Goal: Information Seeking & Learning: Learn about a topic

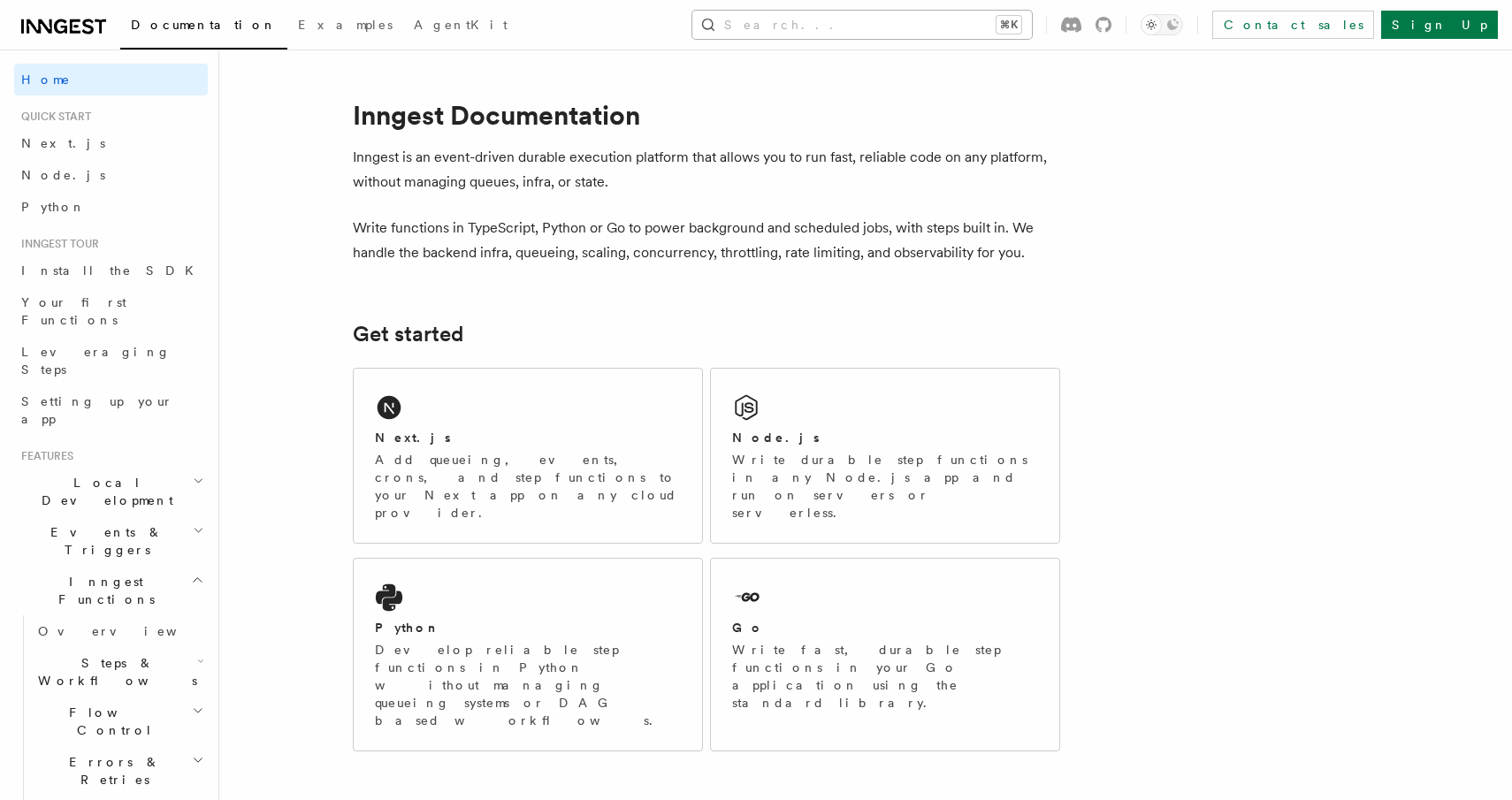
click at [924, 26] on button "Search... ⌘K" at bounding box center [862, 25] width 340 height 28
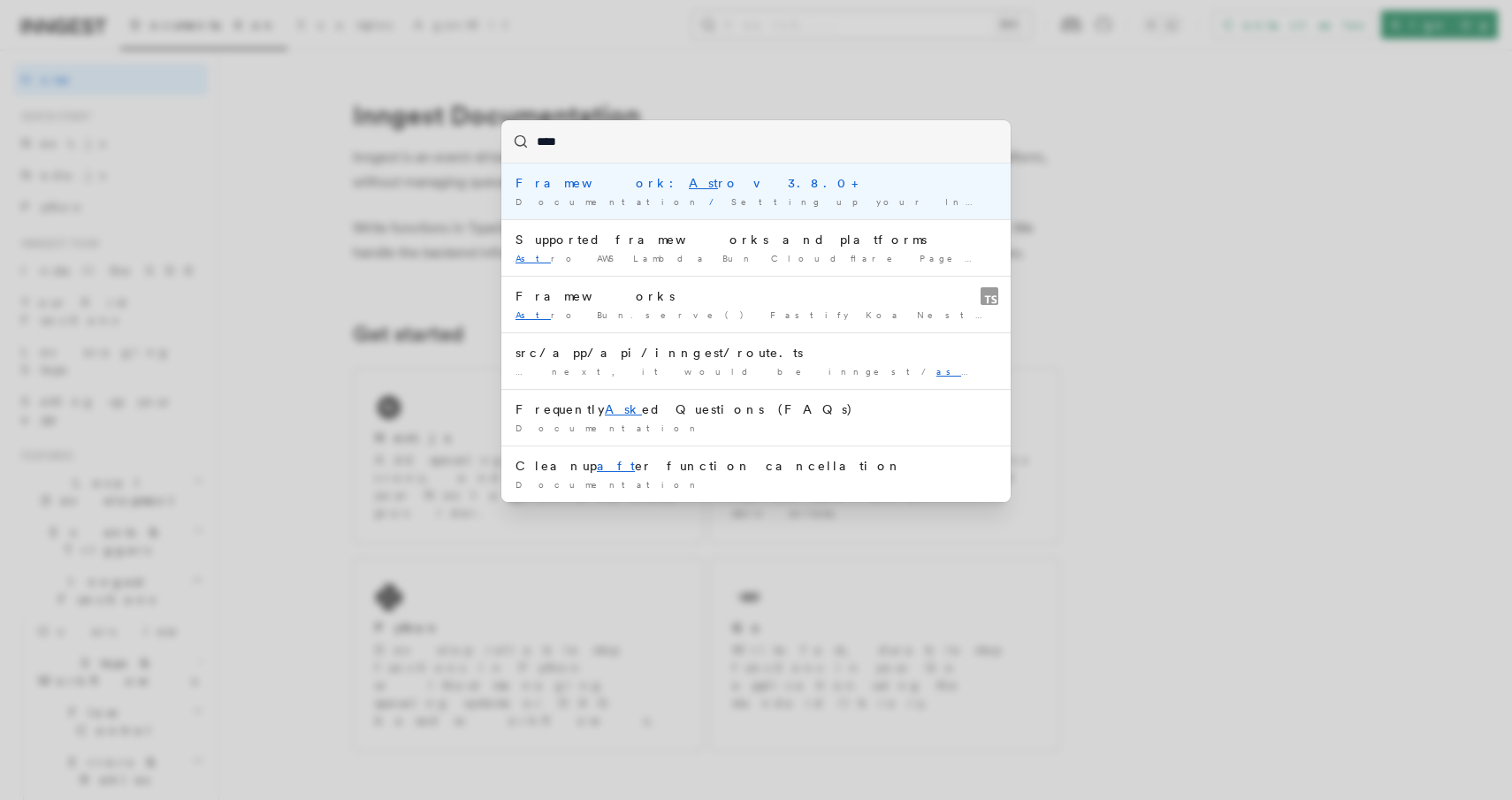
type input "*****"
click at [803, 192] on li "Framework: Astro v3.8.0+ Documentation / Setting up your Inngest app / Supporte…" at bounding box center [756, 191] width 509 height 56
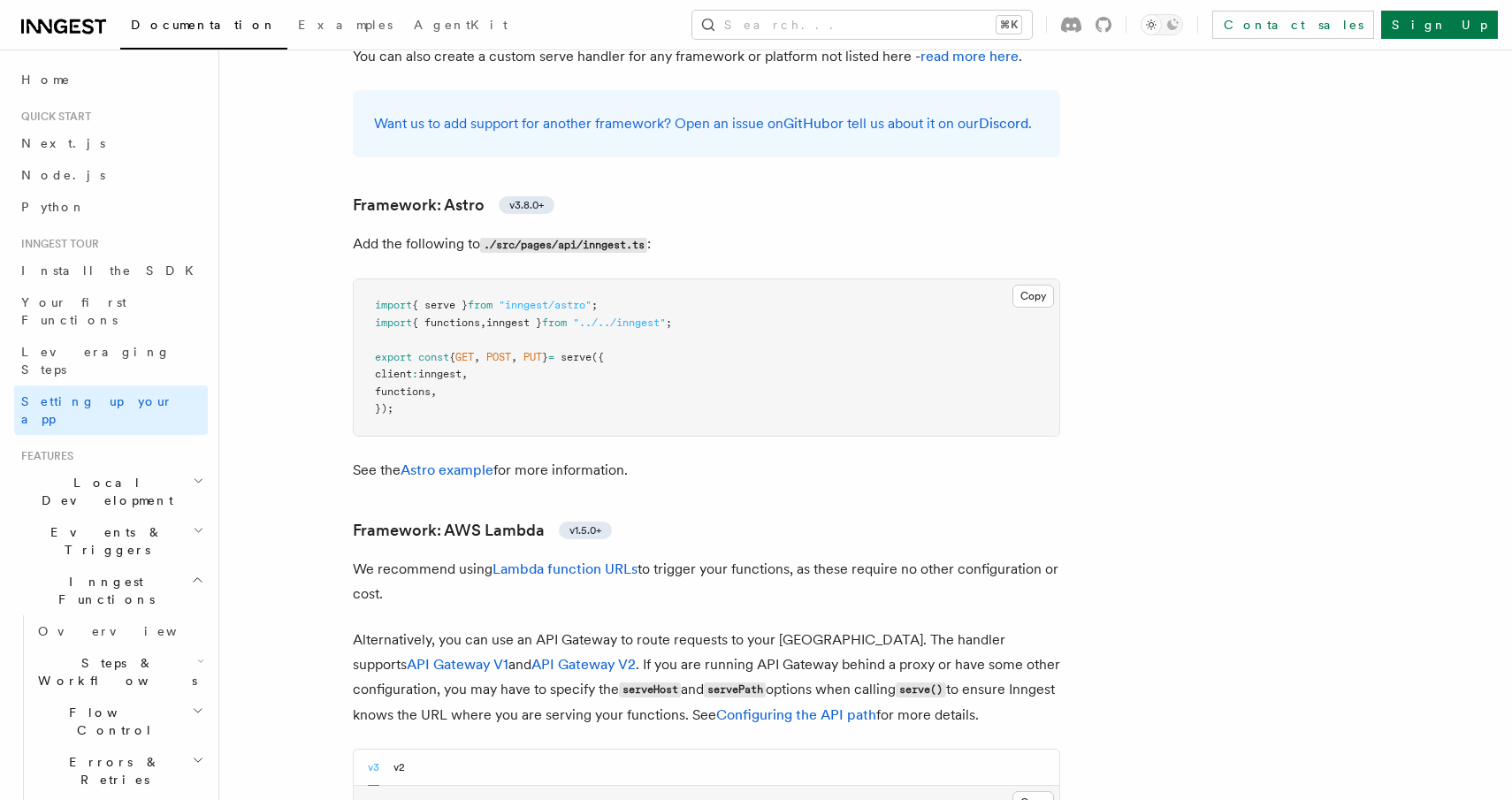
scroll to position [1444, 0]
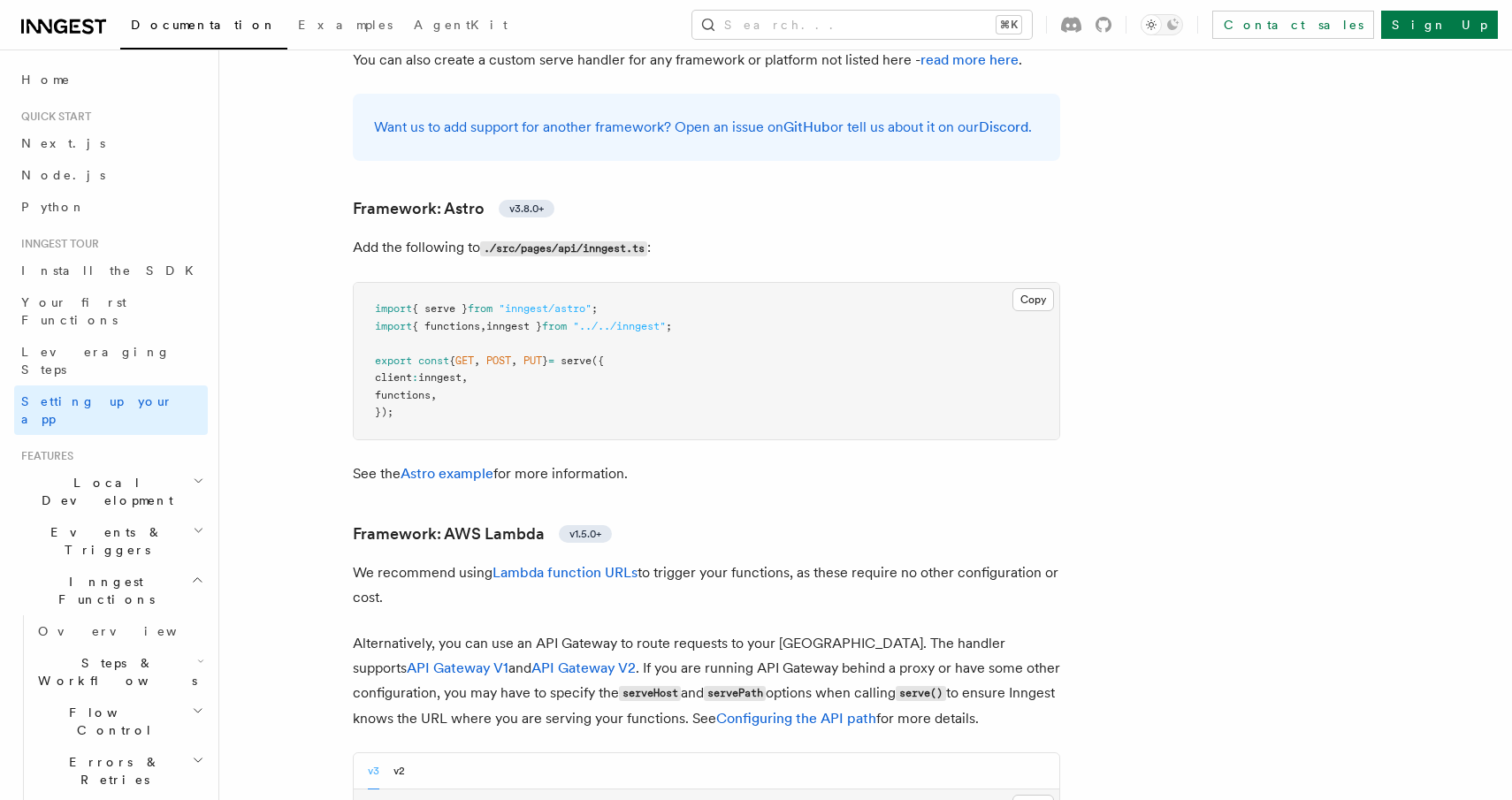
click at [471, 465] on link "Astro example" at bounding box center [447, 473] width 93 height 16
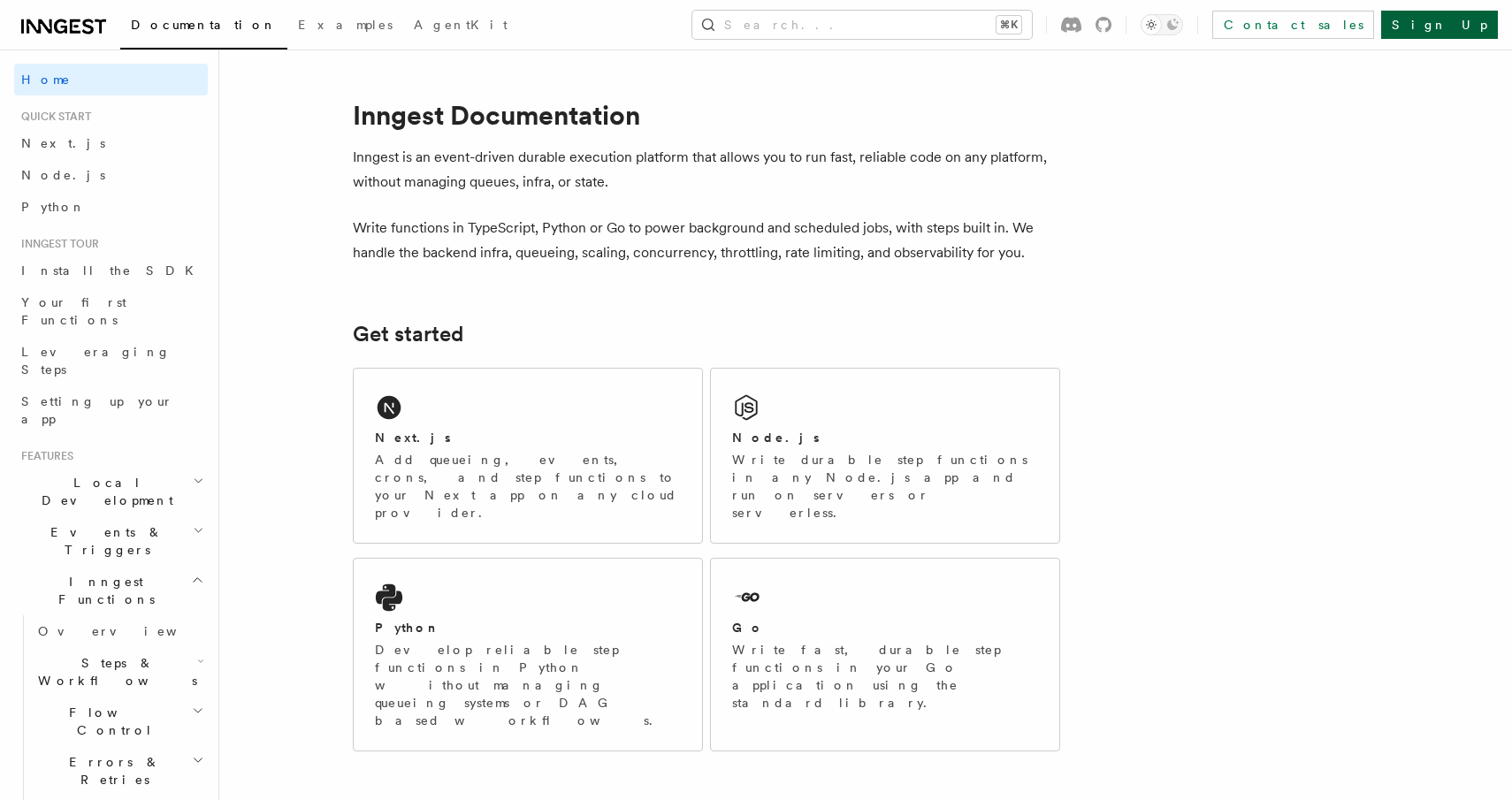
click at [1485, 27] on link "Sign Up" at bounding box center [1440, 25] width 117 height 28
